Goal: Task Accomplishment & Management: Manage account settings

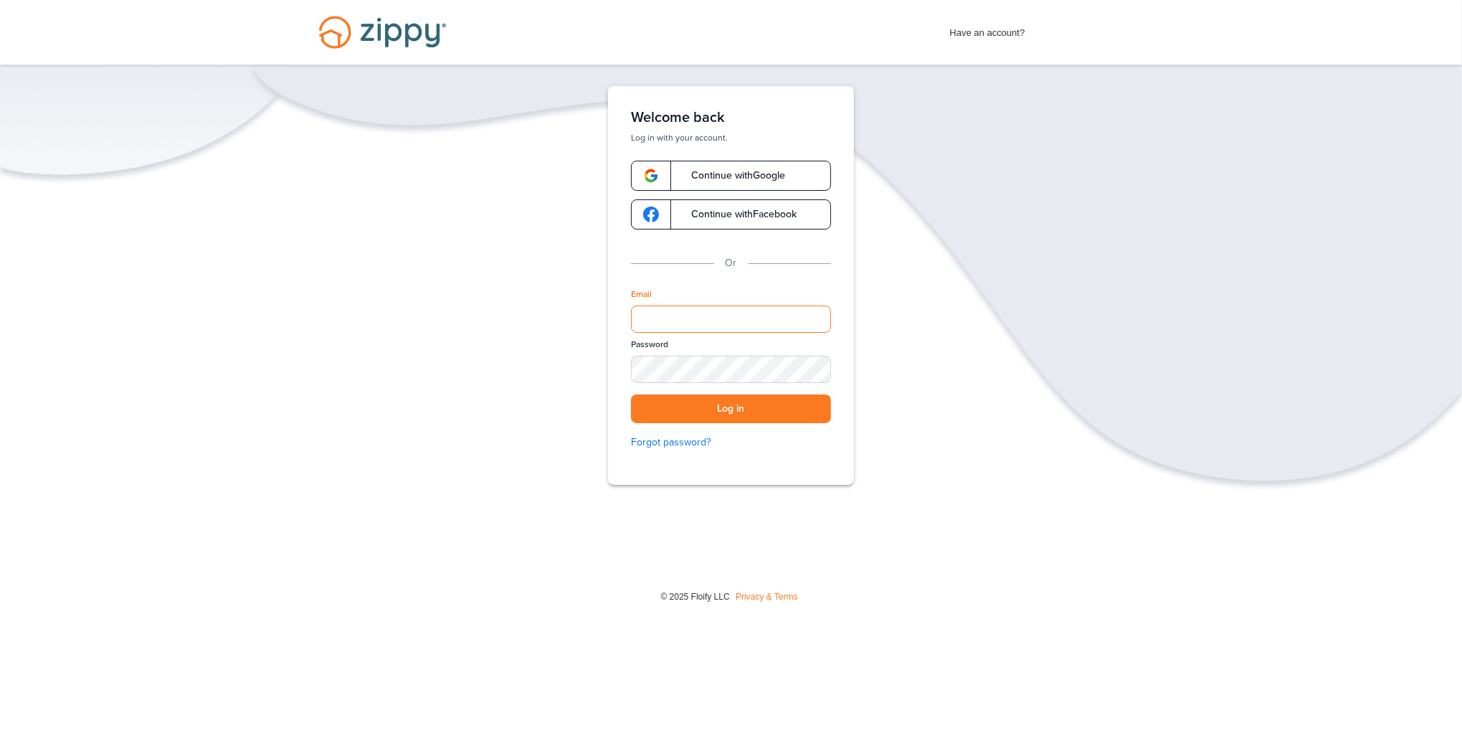
click at [693, 318] on input "Email" at bounding box center [731, 319] width 200 height 27
type input "**********"
click at [697, 403] on button "Log in" at bounding box center [731, 408] width 200 height 29
